Goal: Communication & Community: Participate in discussion

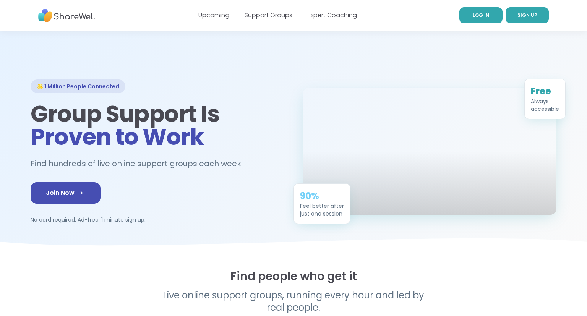
click at [495, 16] on link "LOG IN" at bounding box center [481, 15] width 43 height 16
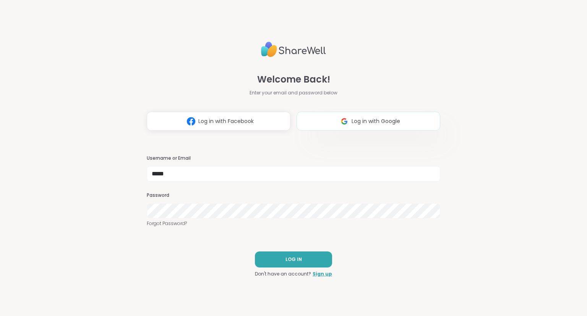
click at [419, 119] on button "Log in with Google" at bounding box center [369, 121] width 144 height 19
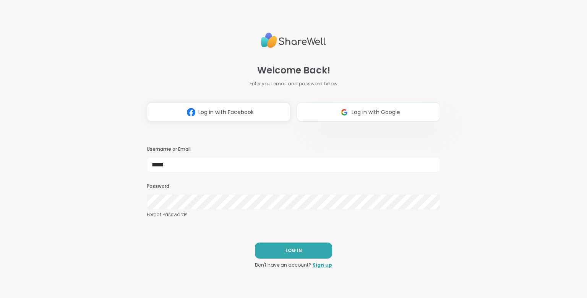
click at [411, 110] on button "Log in with Google" at bounding box center [369, 111] width 144 height 19
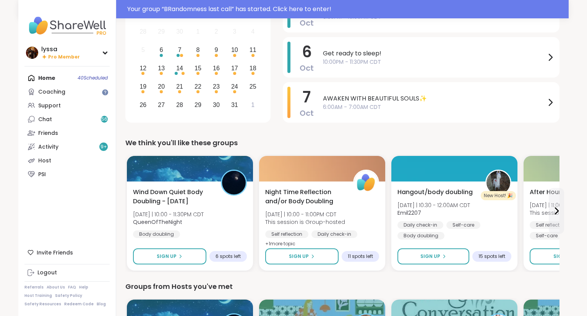
scroll to position [97, 0]
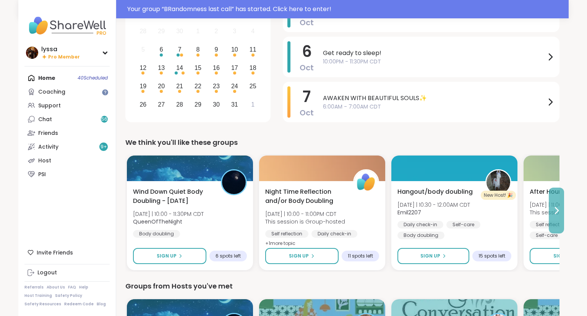
click at [554, 215] on button at bounding box center [556, 211] width 15 height 46
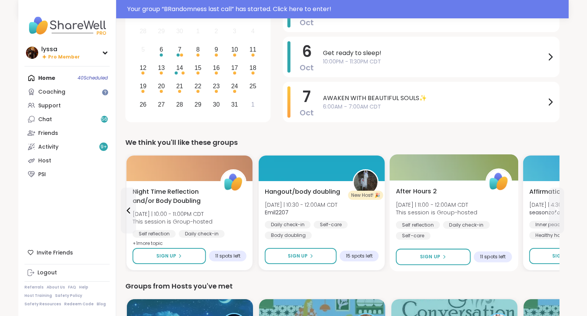
scroll to position [0, 0]
click at [461, 219] on div "After Hours 2 [DATE] | 11:00 - 12:00AM CDT This session is Group-hosted Self re…" at bounding box center [453, 213] width 116 height 53
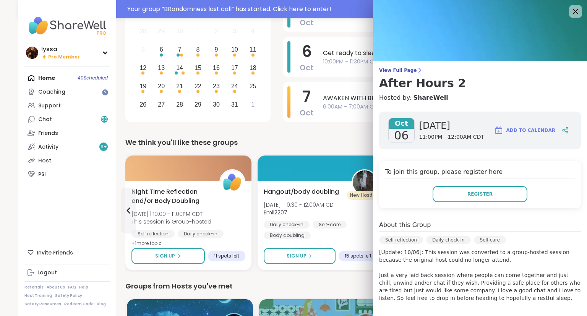
click at [572, 14] on icon at bounding box center [576, 11] width 10 height 10
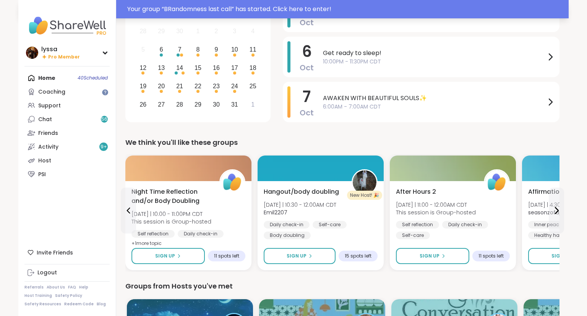
click at [270, 10] on div "Your group “ BRandomness last call ” has started. Click here to enter!" at bounding box center [345, 9] width 437 height 9
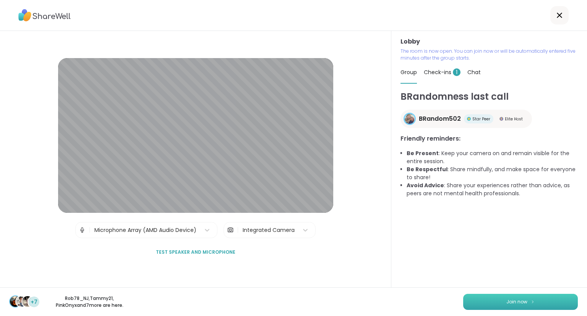
click at [491, 305] on button "Join now" at bounding box center [520, 302] width 115 height 16
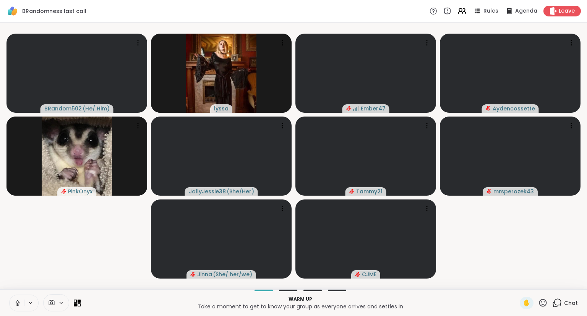
click at [11, 301] on button at bounding box center [17, 303] width 15 height 16
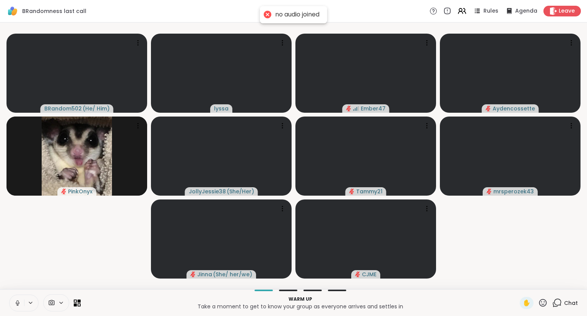
click at [16, 304] on icon at bounding box center [17, 303] width 7 height 7
click at [17, 301] on icon at bounding box center [17, 301] width 2 height 3
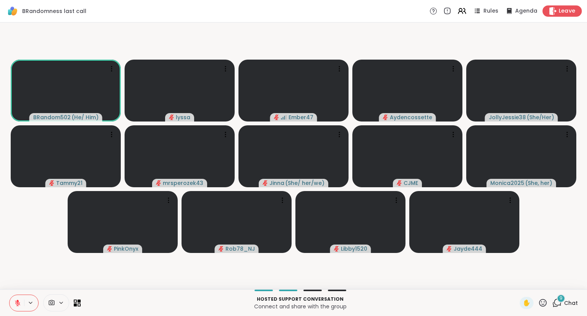
click at [548, 7] on div "Leave" at bounding box center [562, 10] width 39 height 11
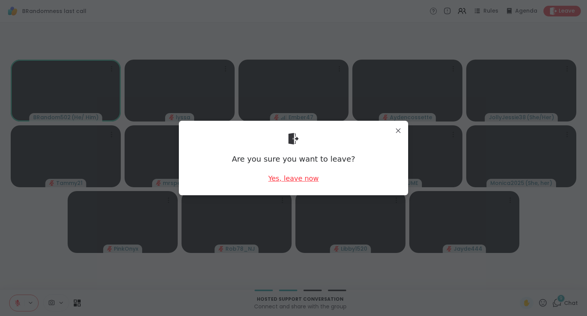
click at [301, 177] on div "Yes, leave now" at bounding box center [293, 179] width 50 height 10
